Goal: Transaction & Acquisition: Purchase product/service

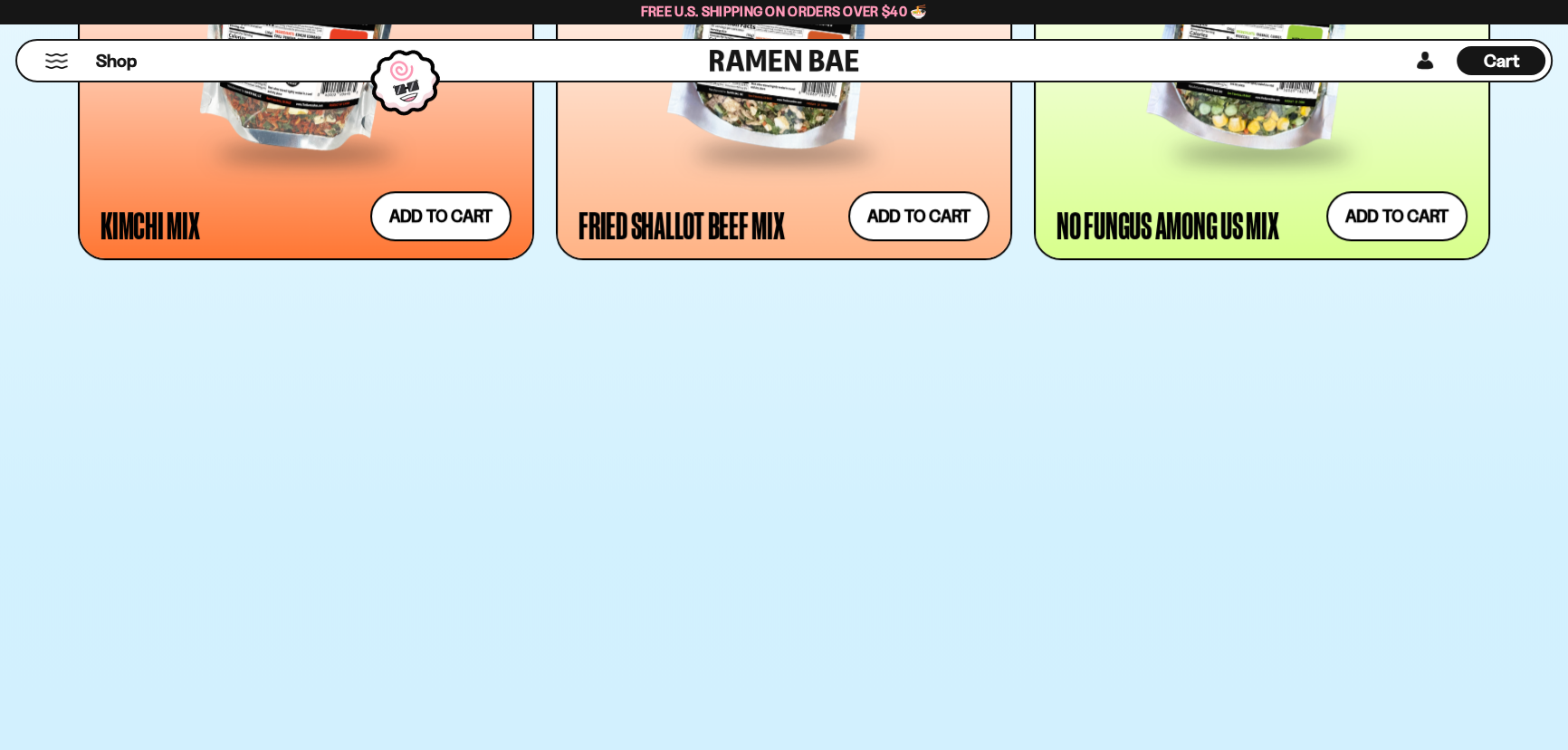
scroll to position [2058, 0]
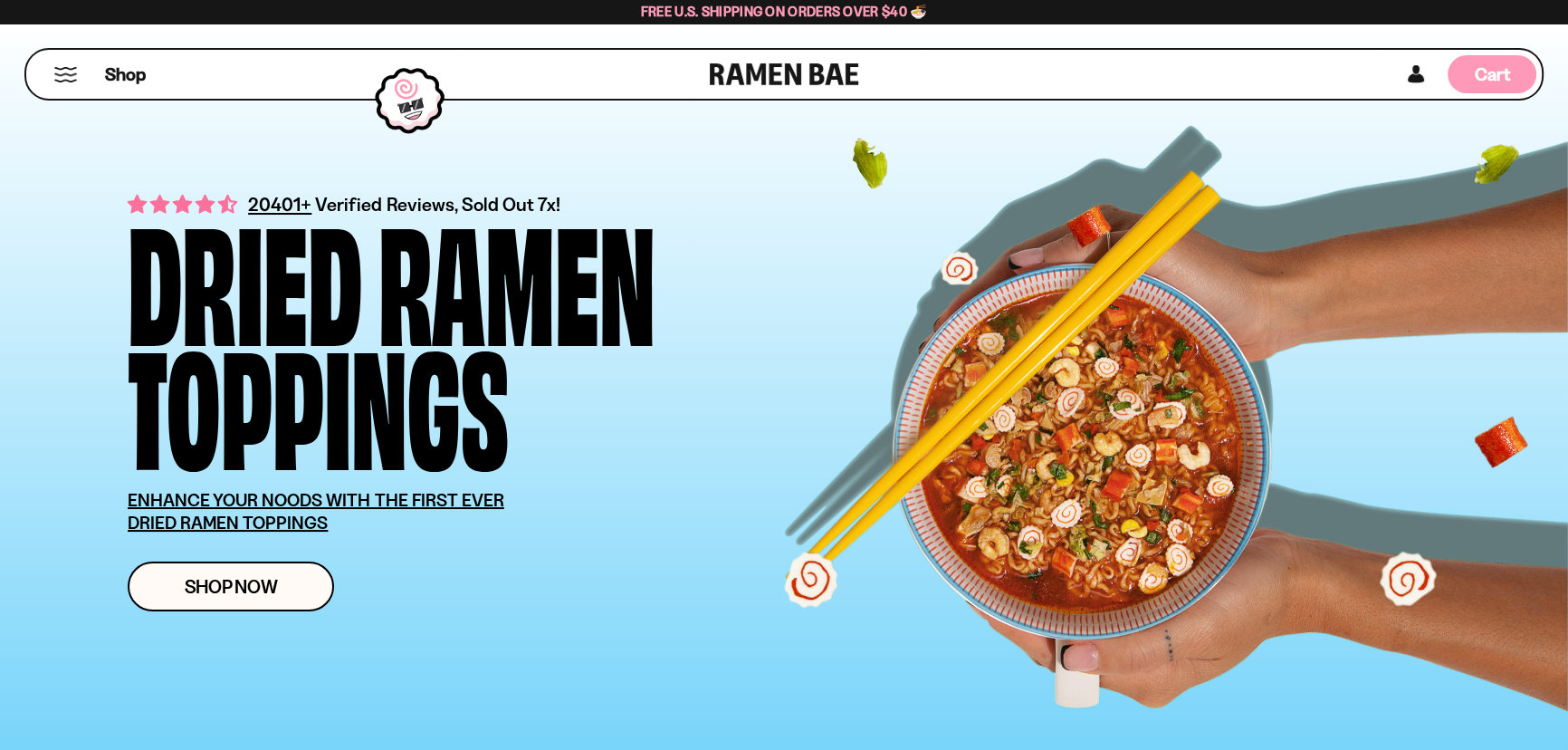
click at [1494, 82] on span "Cart" at bounding box center [1492, 74] width 35 height 21
click at [1471, 78] on div "Cart D0381C2F-513E-4F90-8A41-6F0A75DCBAAA" at bounding box center [1491, 74] width 88 height 38
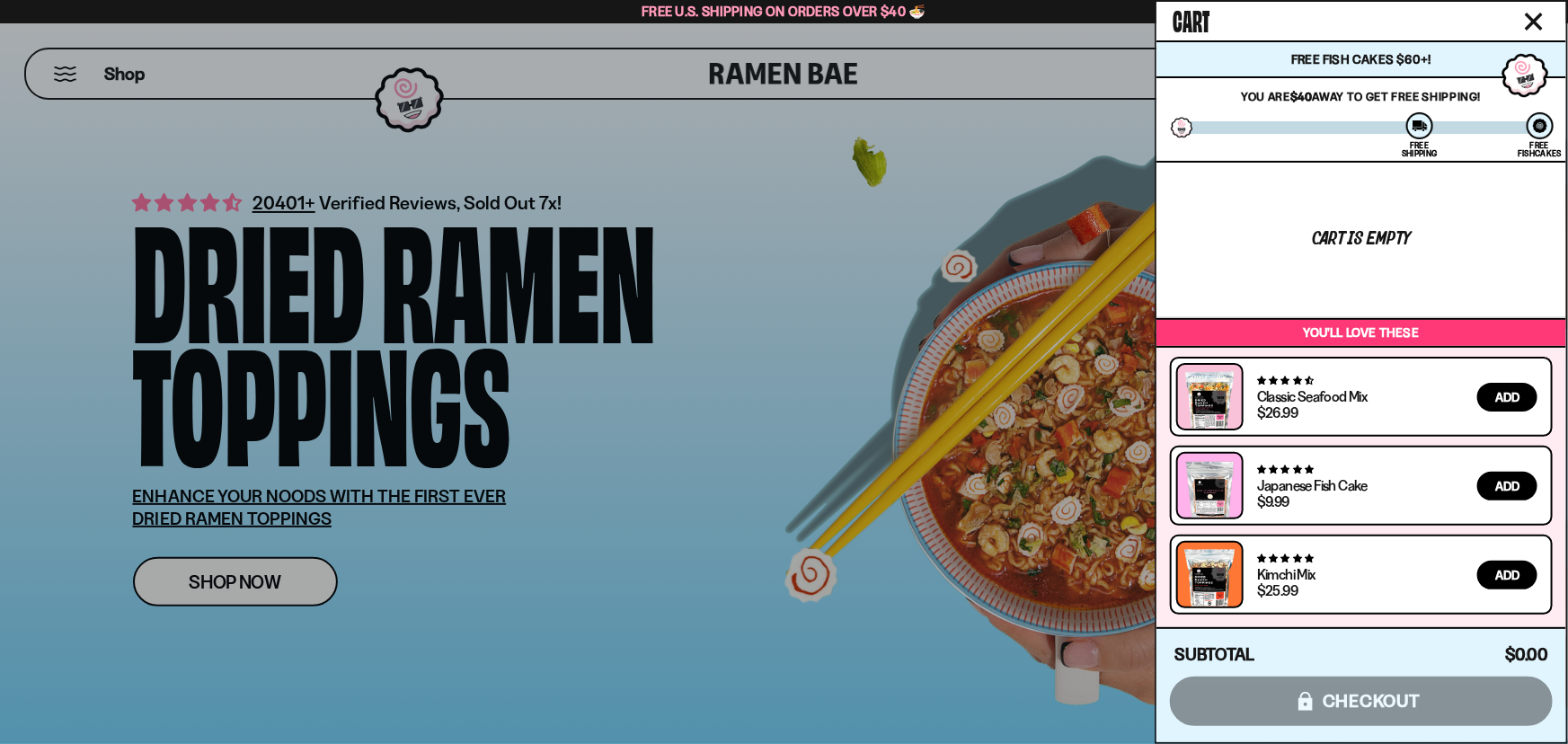
click at [970, 377] on div at bounding box center [784, 372] width 1568 height 744
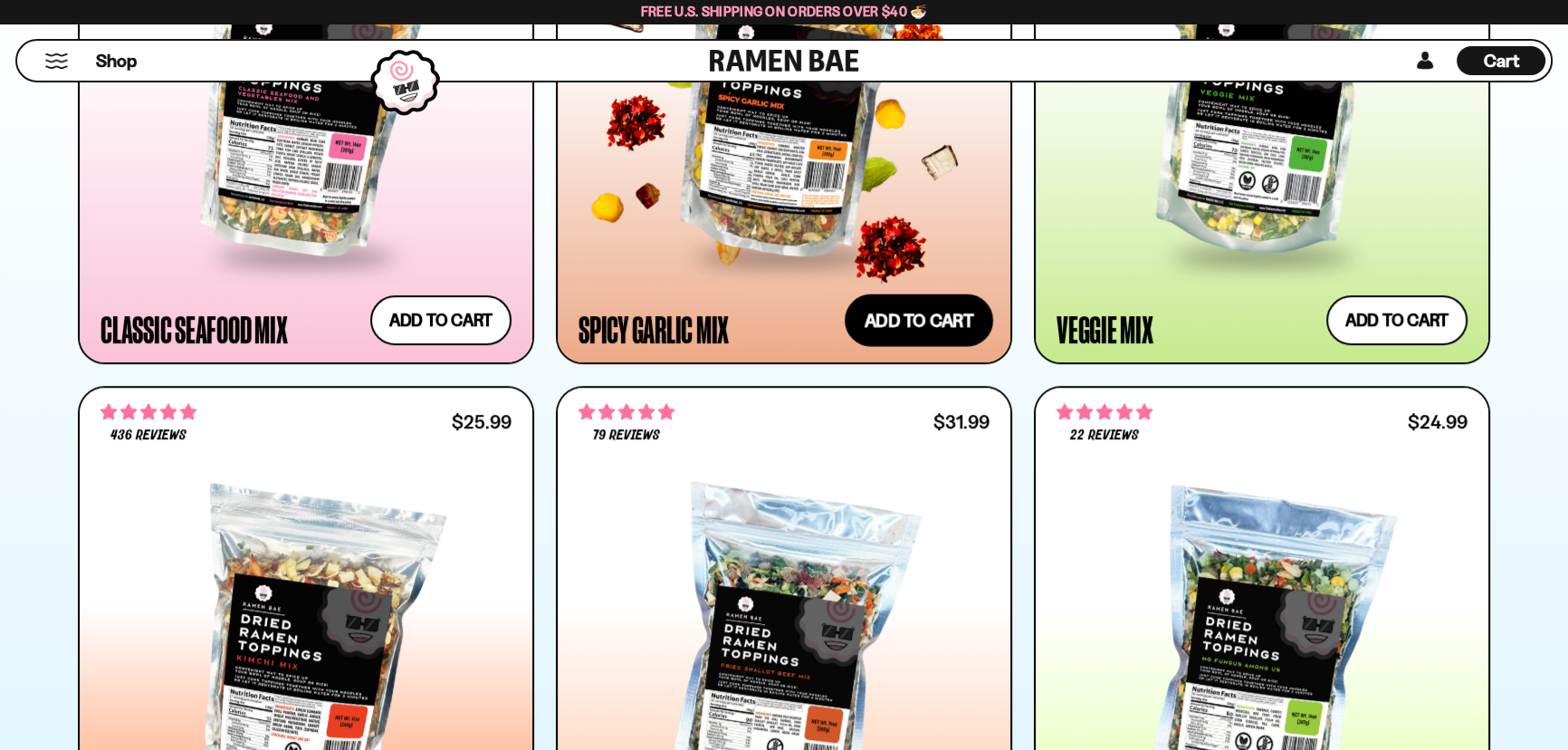
click at [917, 314] on button "Add to cart Add ― Regular price $25.99 Regular price Sale price $25.99 Unit pri…" at bounding box center [919, 320] width 149 height 52
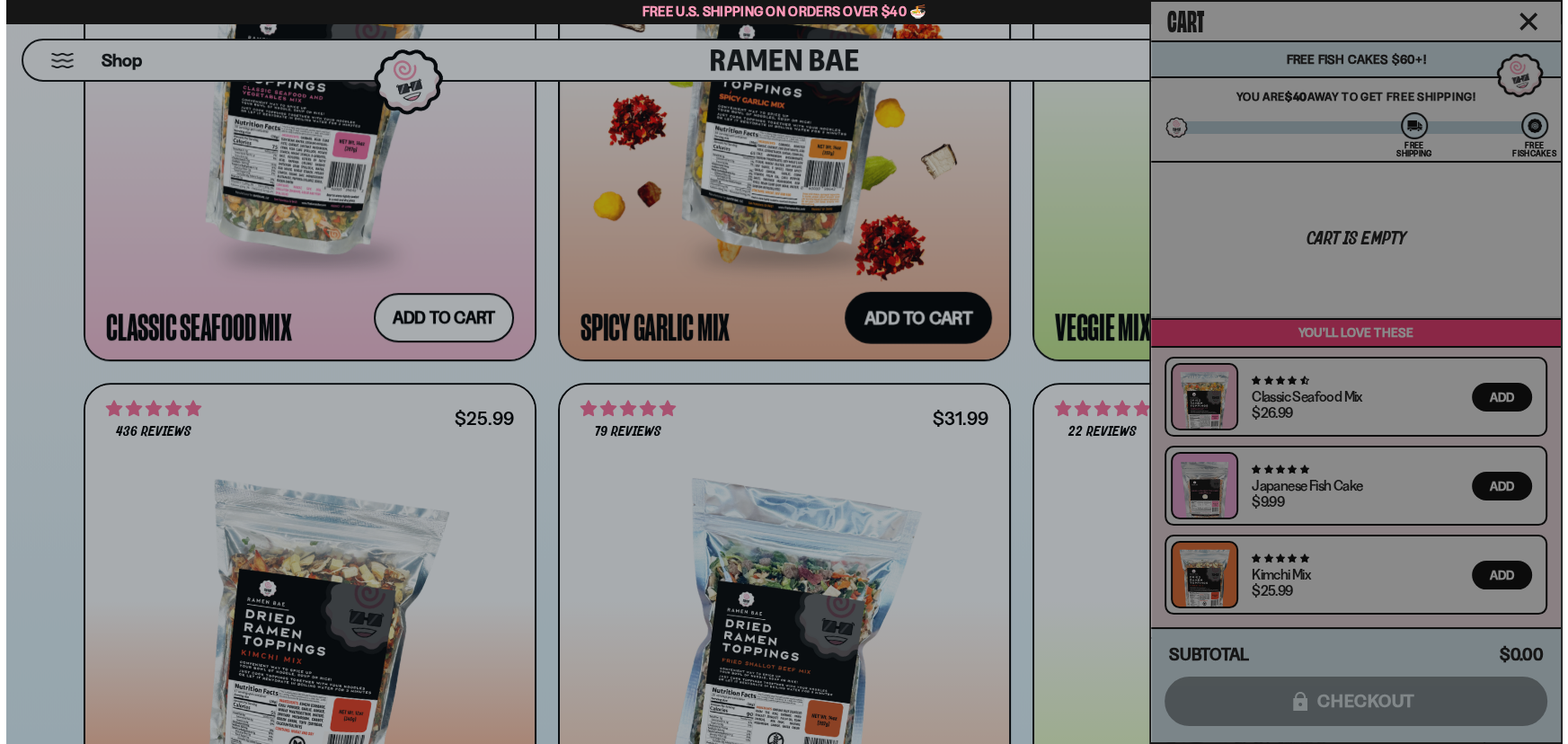
scroll to position [1307, 0]
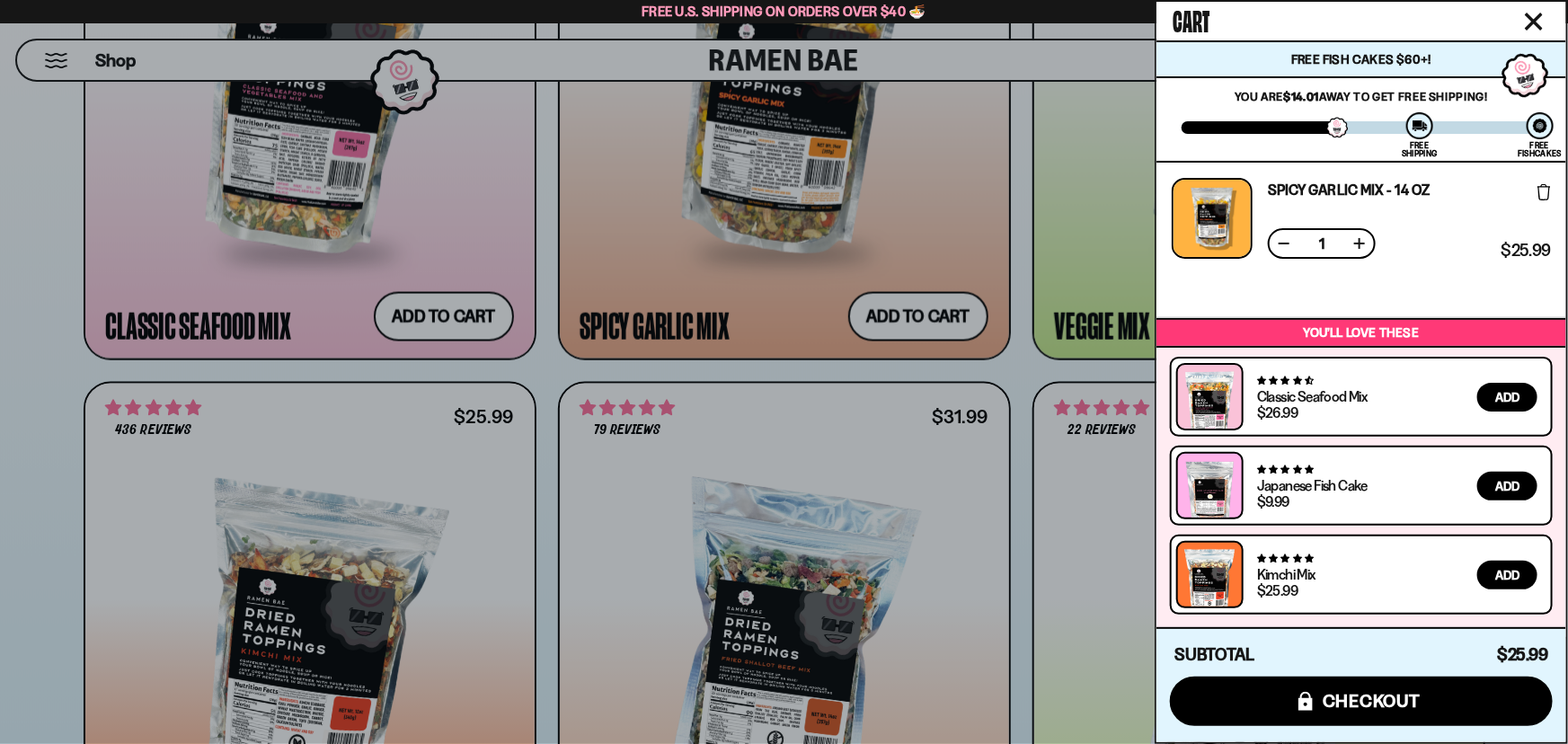
click at [1365, 247] on button at bounding box center [1359, 243] width 18 height 18
click at [1290, 244] on button at bounding box center [1284, 243] width 18 height 18
click at [1356, 245] on button at bounding box center [1359, 243] width 18 height 18
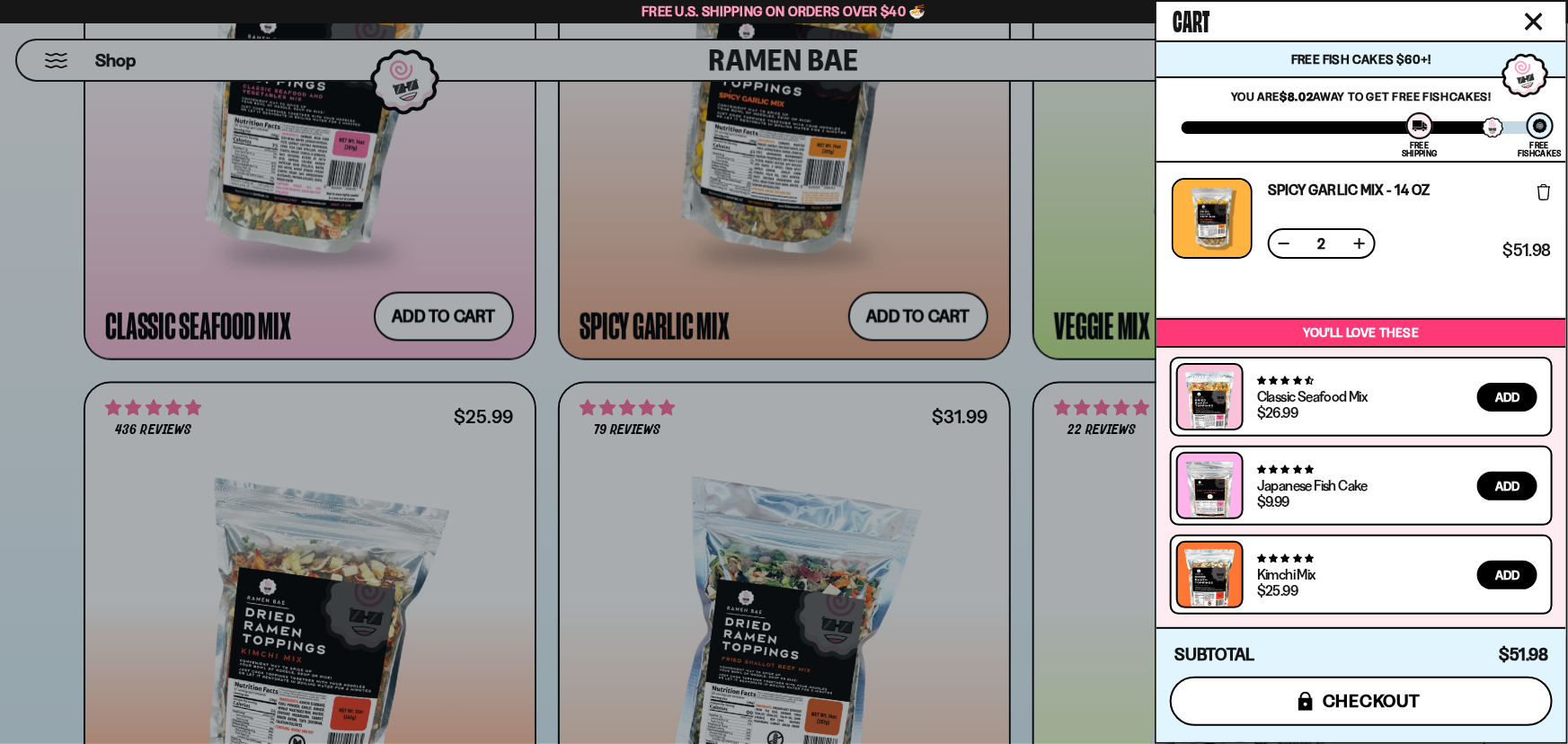
click at [1398, 697] on span "checkout" at bounding box center [1371, 701] width 98 height 20
